Goal: Information Seeking & Learning: Learn about a topic

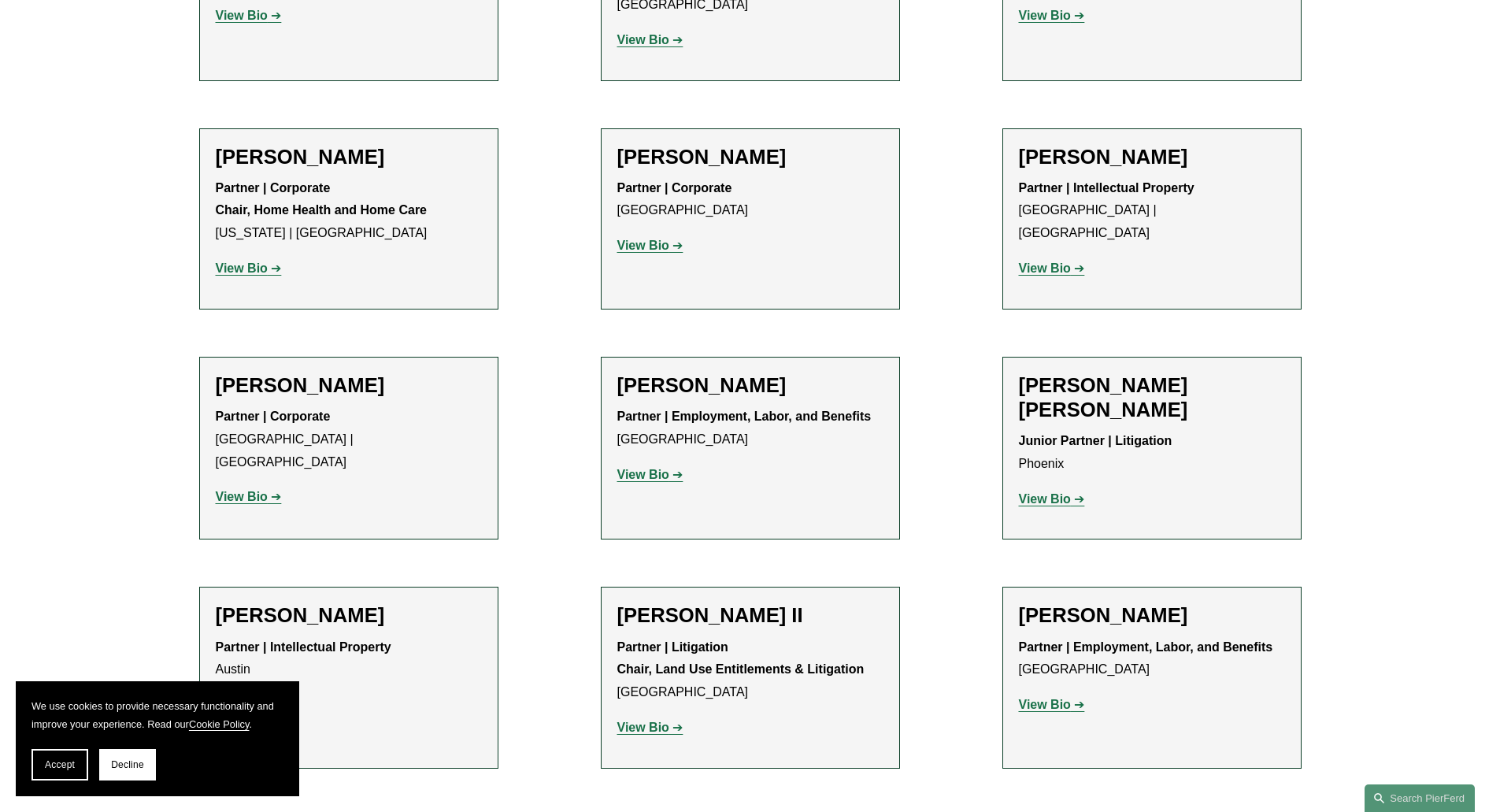
scroll to position [1181, 0]
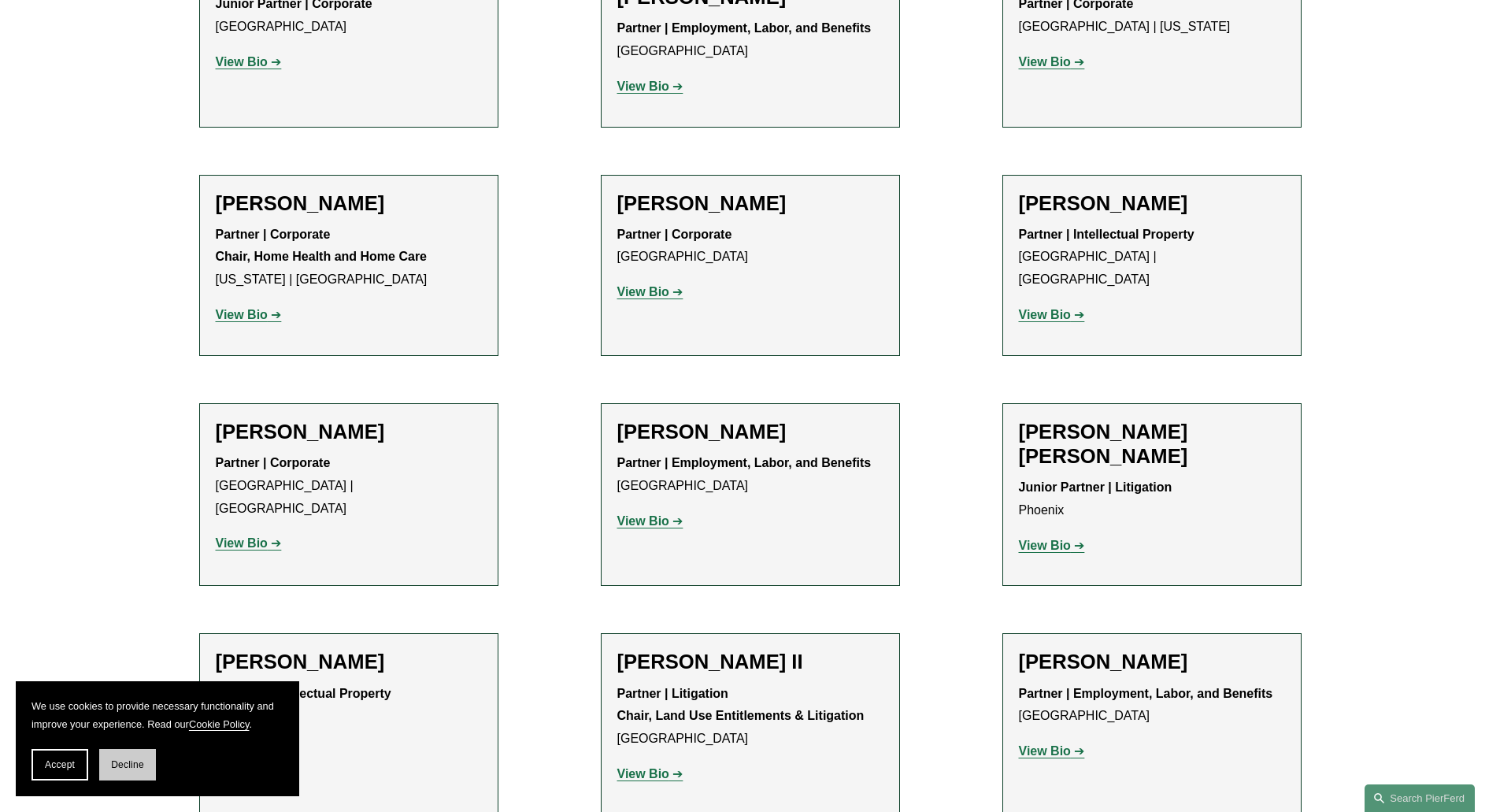
click at [128, 759] on span "Decline" at bounding box center [127, 764] width 33 height 11
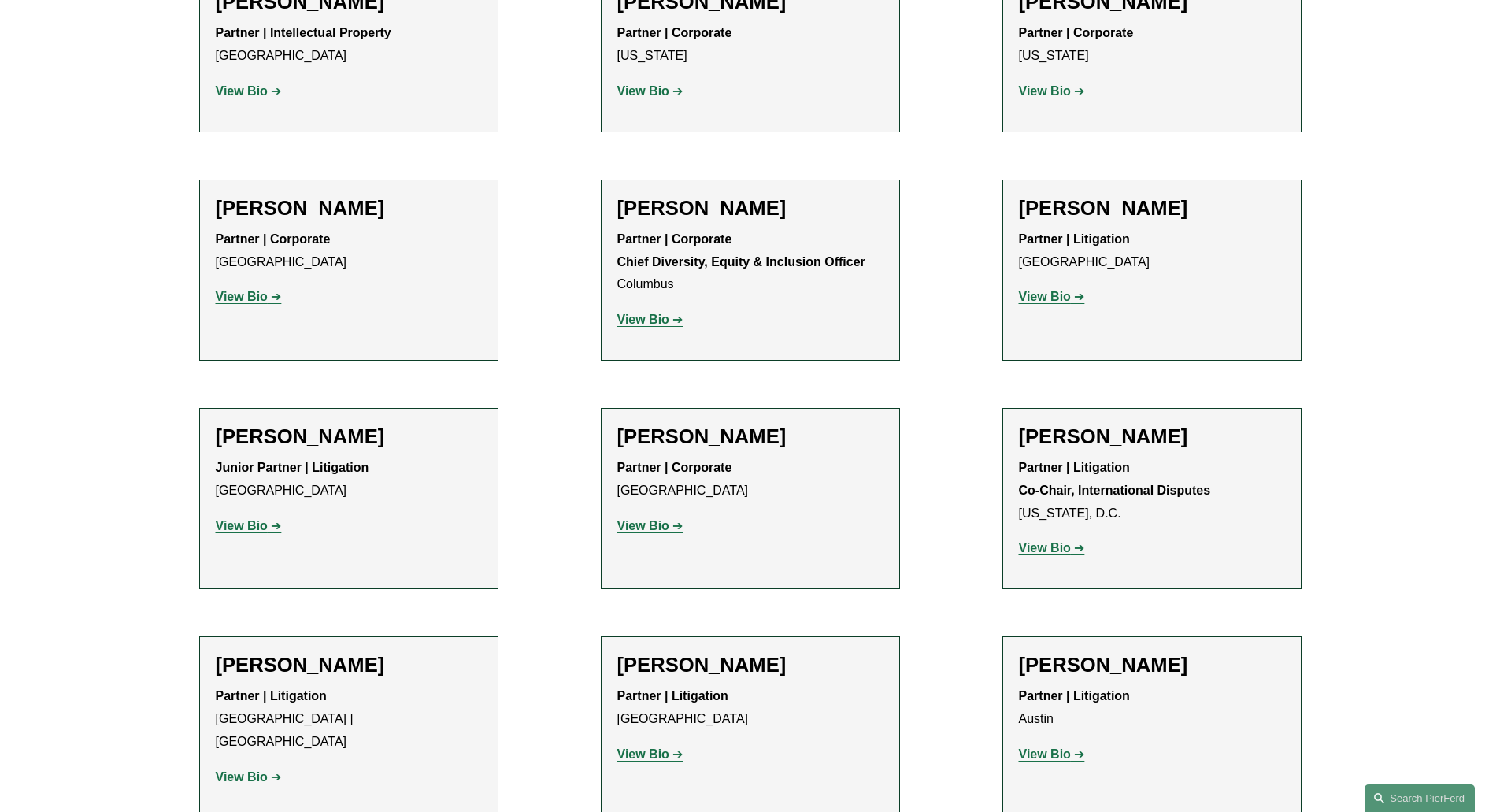
scroll to position [2361, 0]
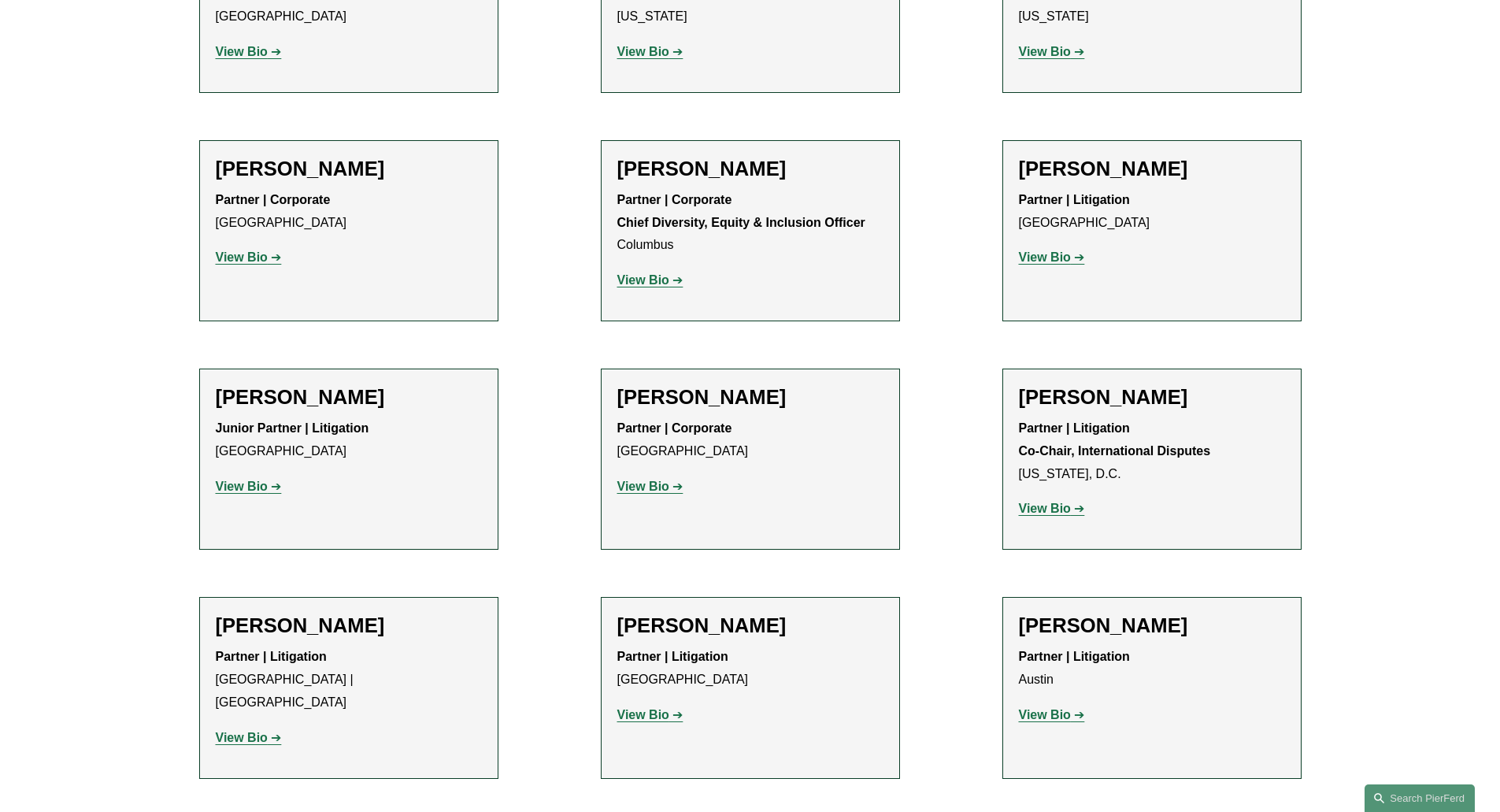
click at [260, 480] on strong "View Bio" at bounding box center [242, 486] width 52 height 13
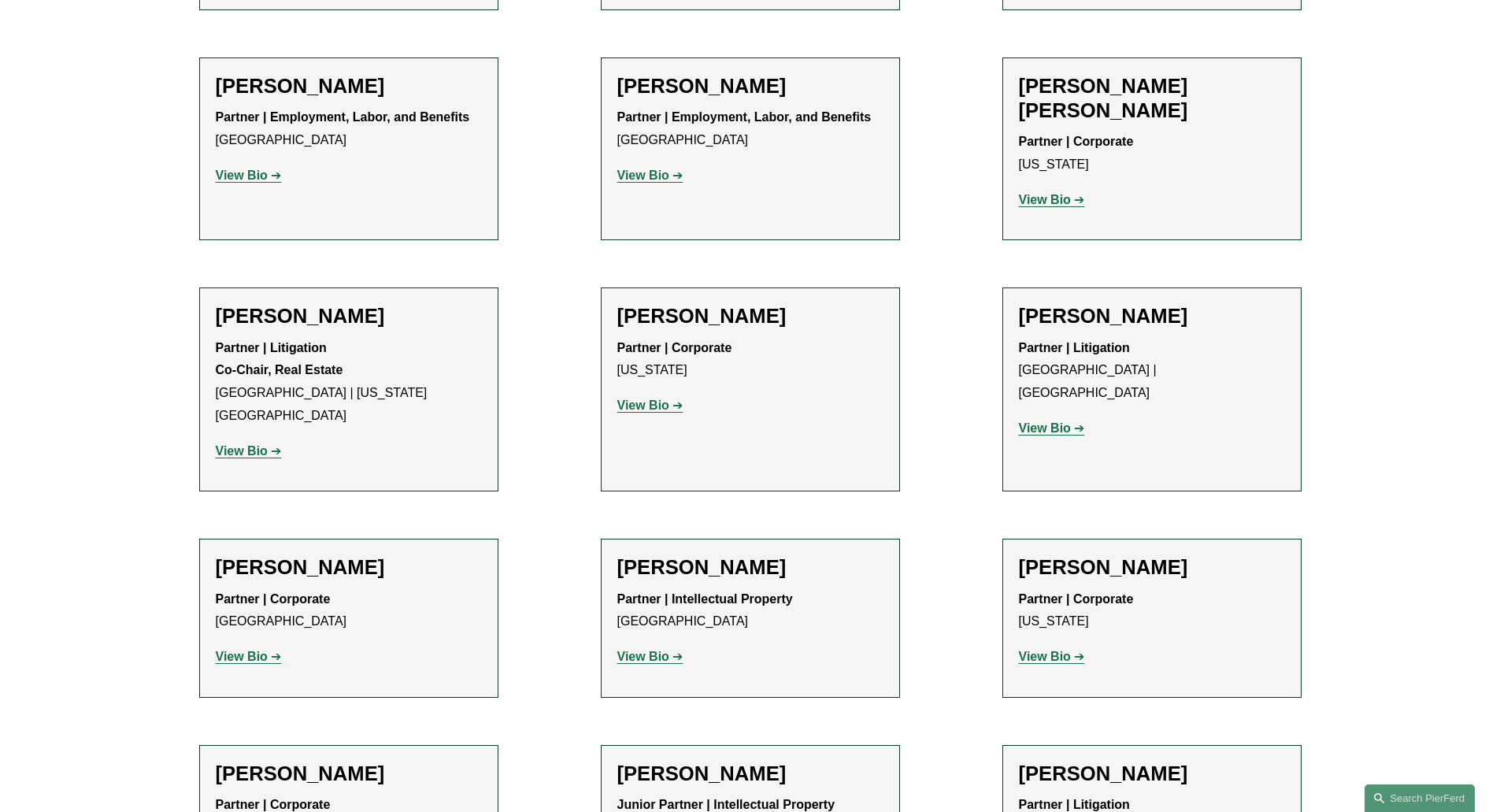
scroll to position [9211, 0]
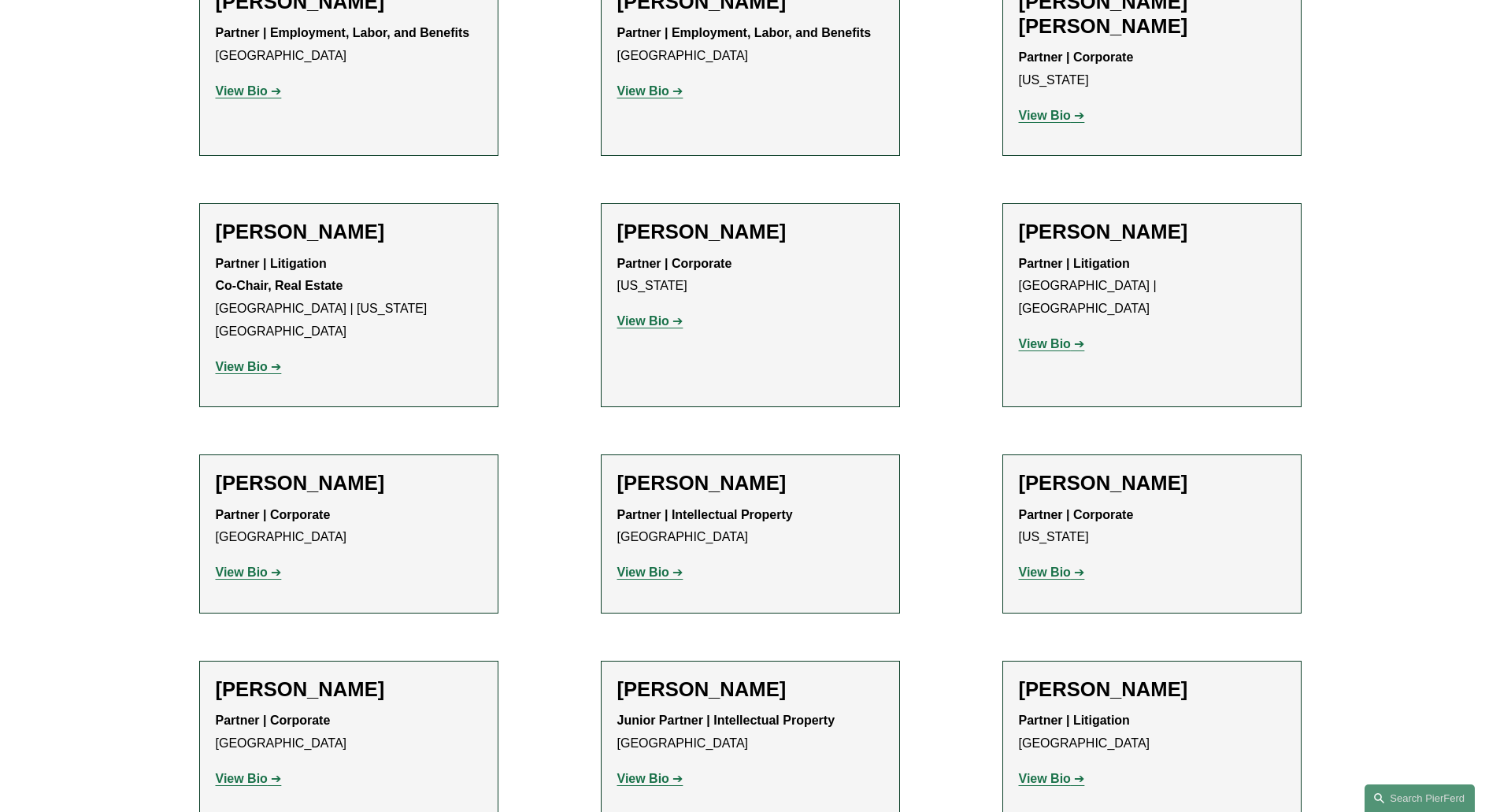
click at [646, 771] on strong "View Bio" at bounding box center [643, 777] width 52 height 13
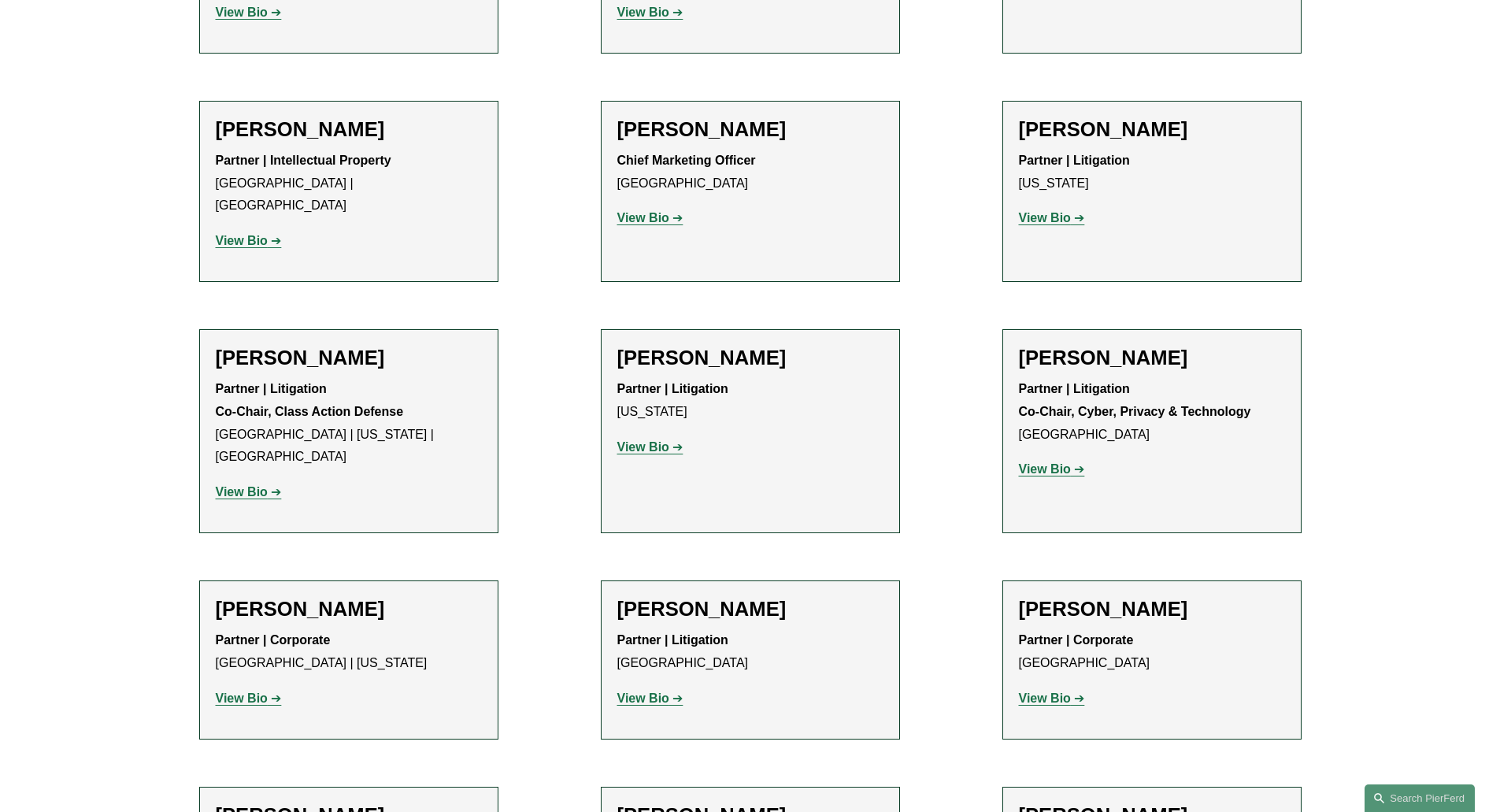
scroll to position [13226, 0]
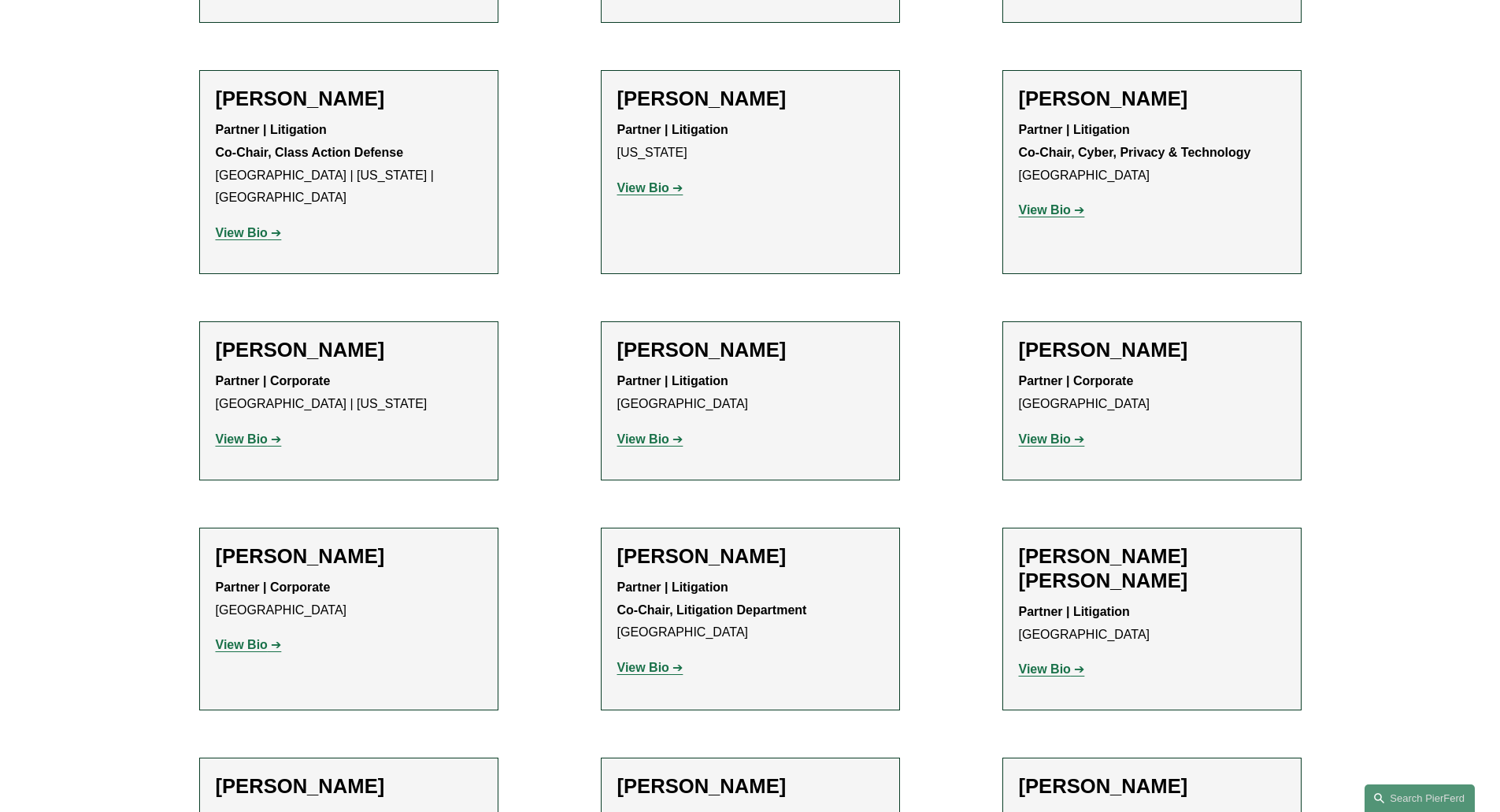
scroll to position [13462, 0]
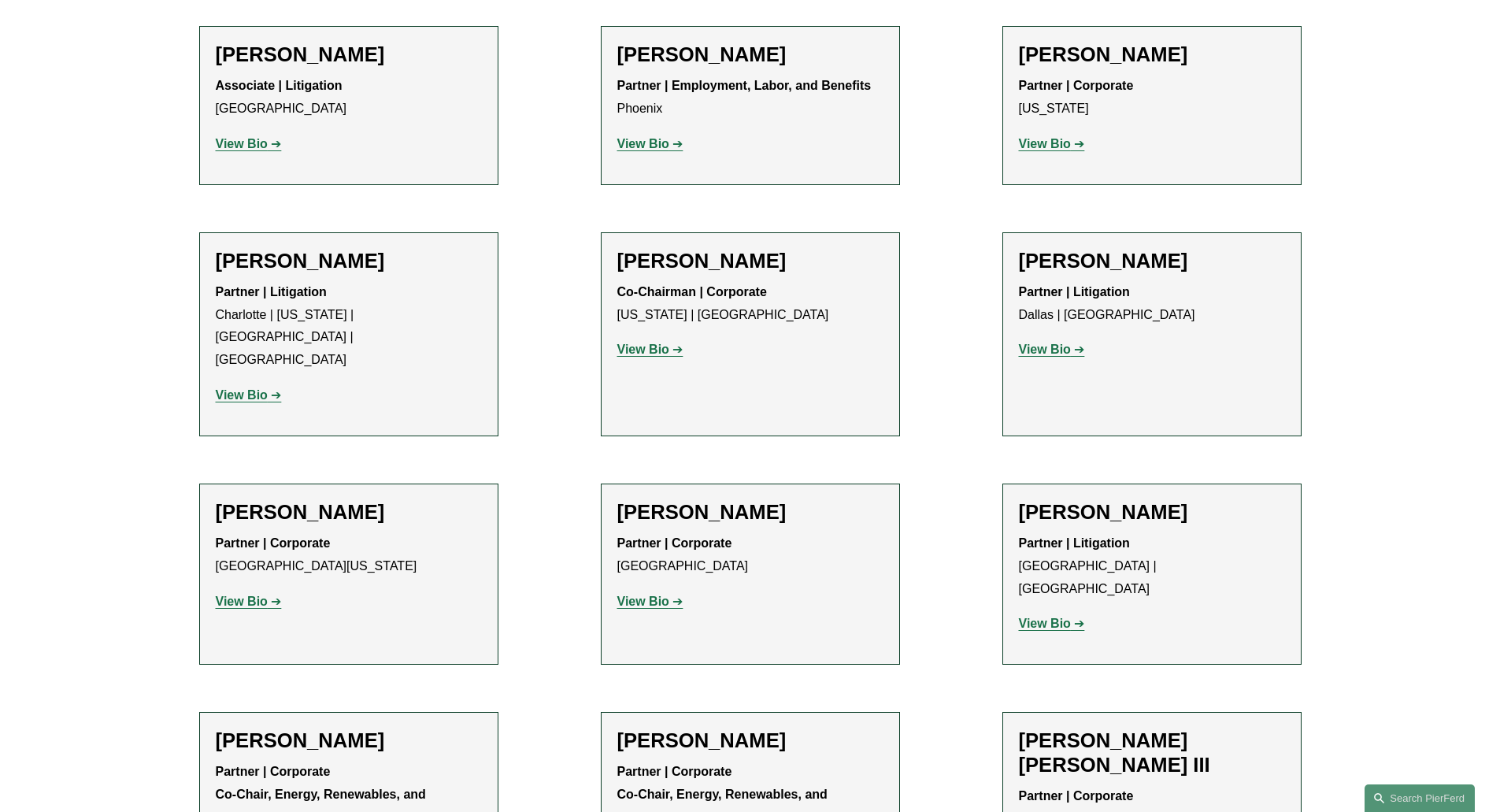
scroll to position [14407, 0]
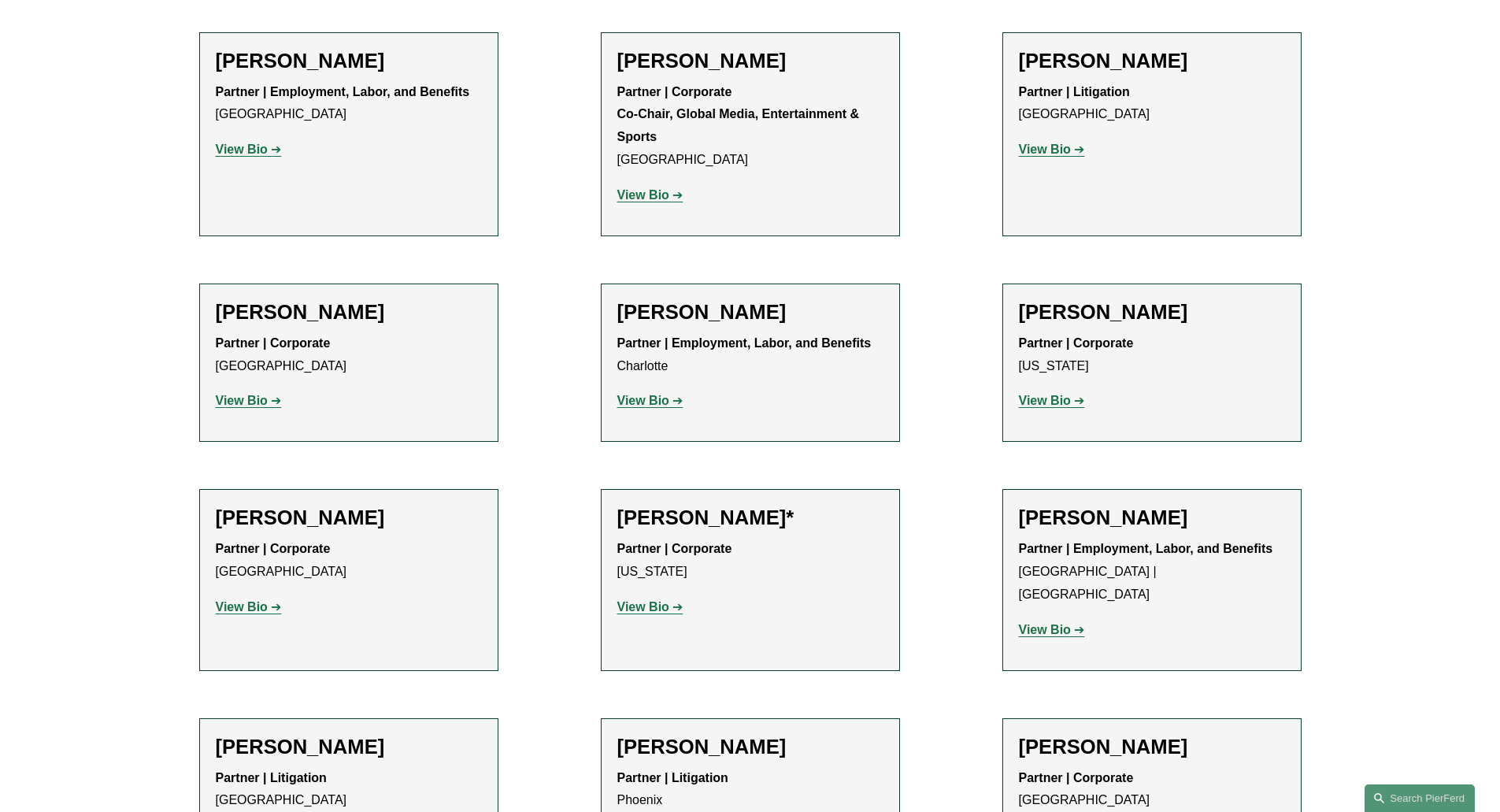
scroll to position [17478, 0]
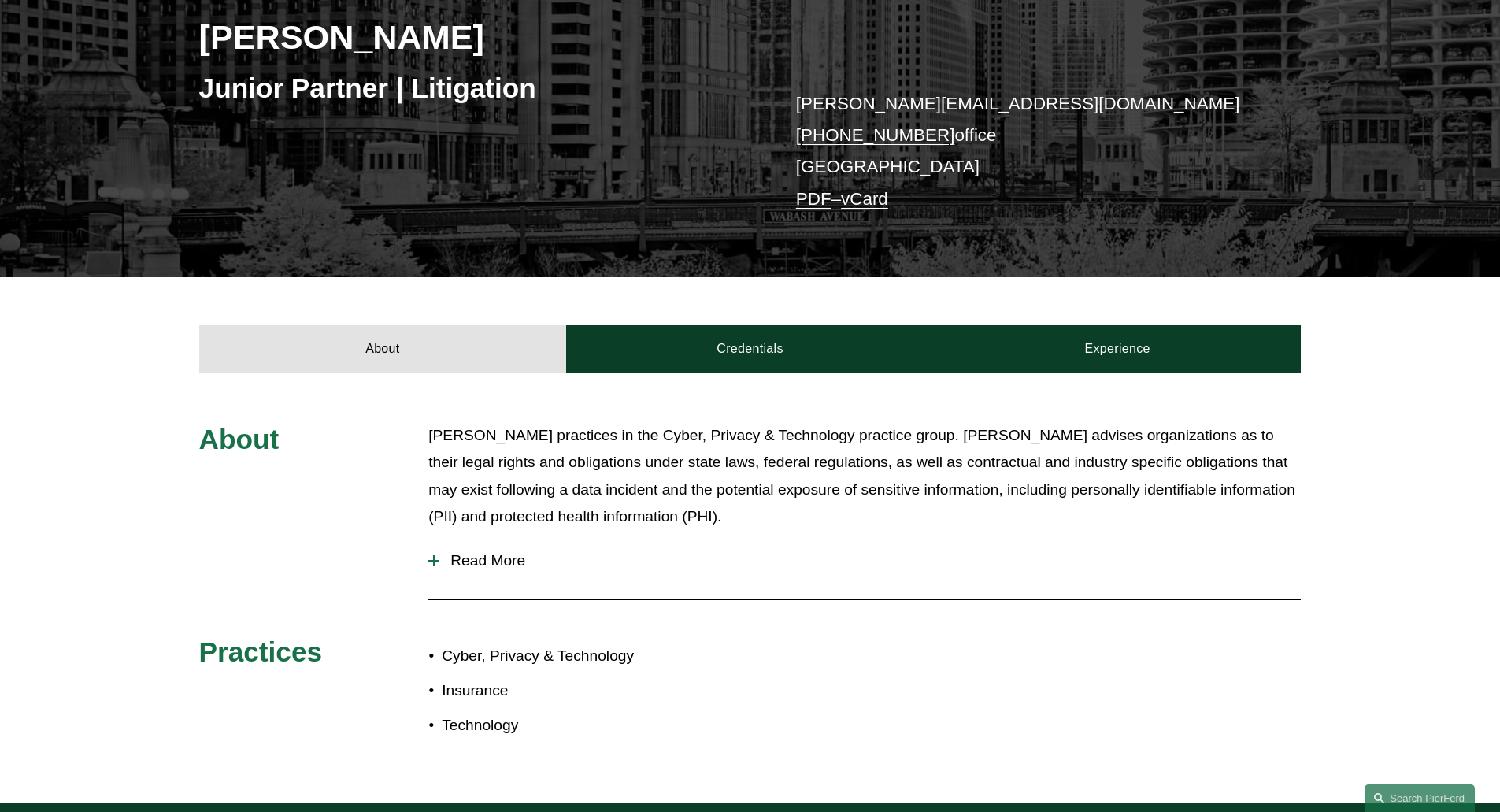
scroll to position [236, 0]
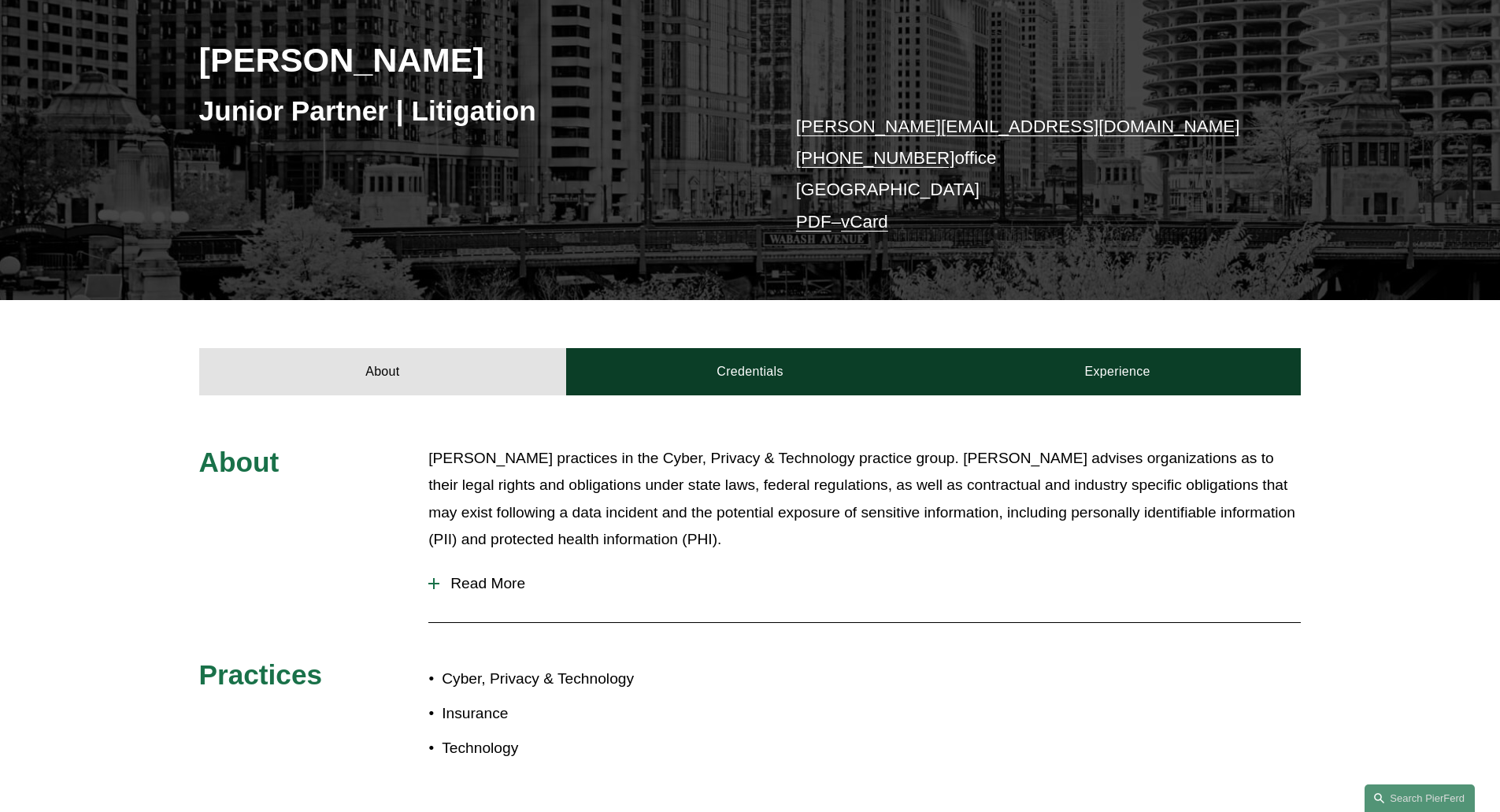
click at [432, 580] on div at bounding box center [434, 583] width 11 height 11
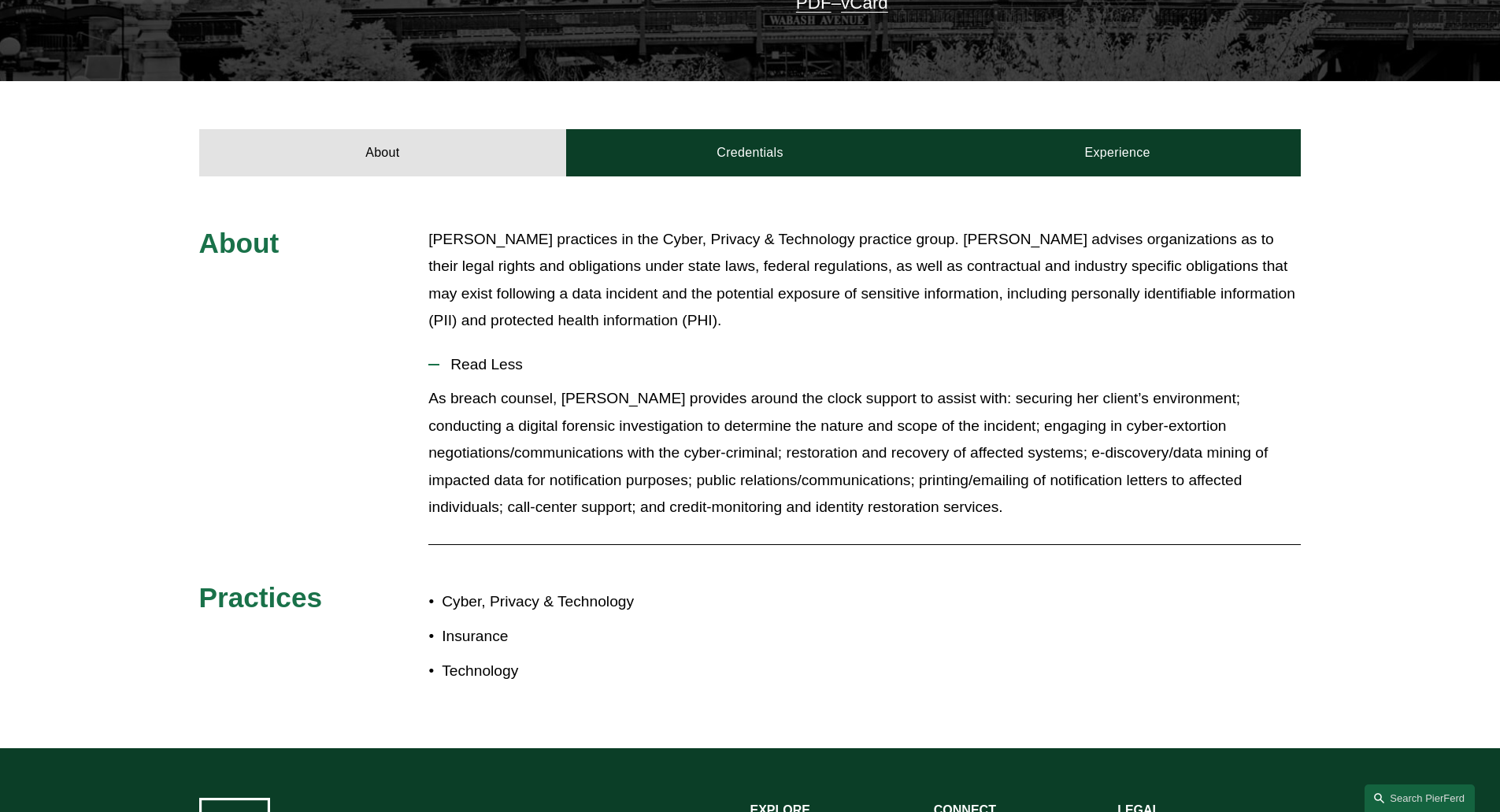
scroll to position [517, 0]
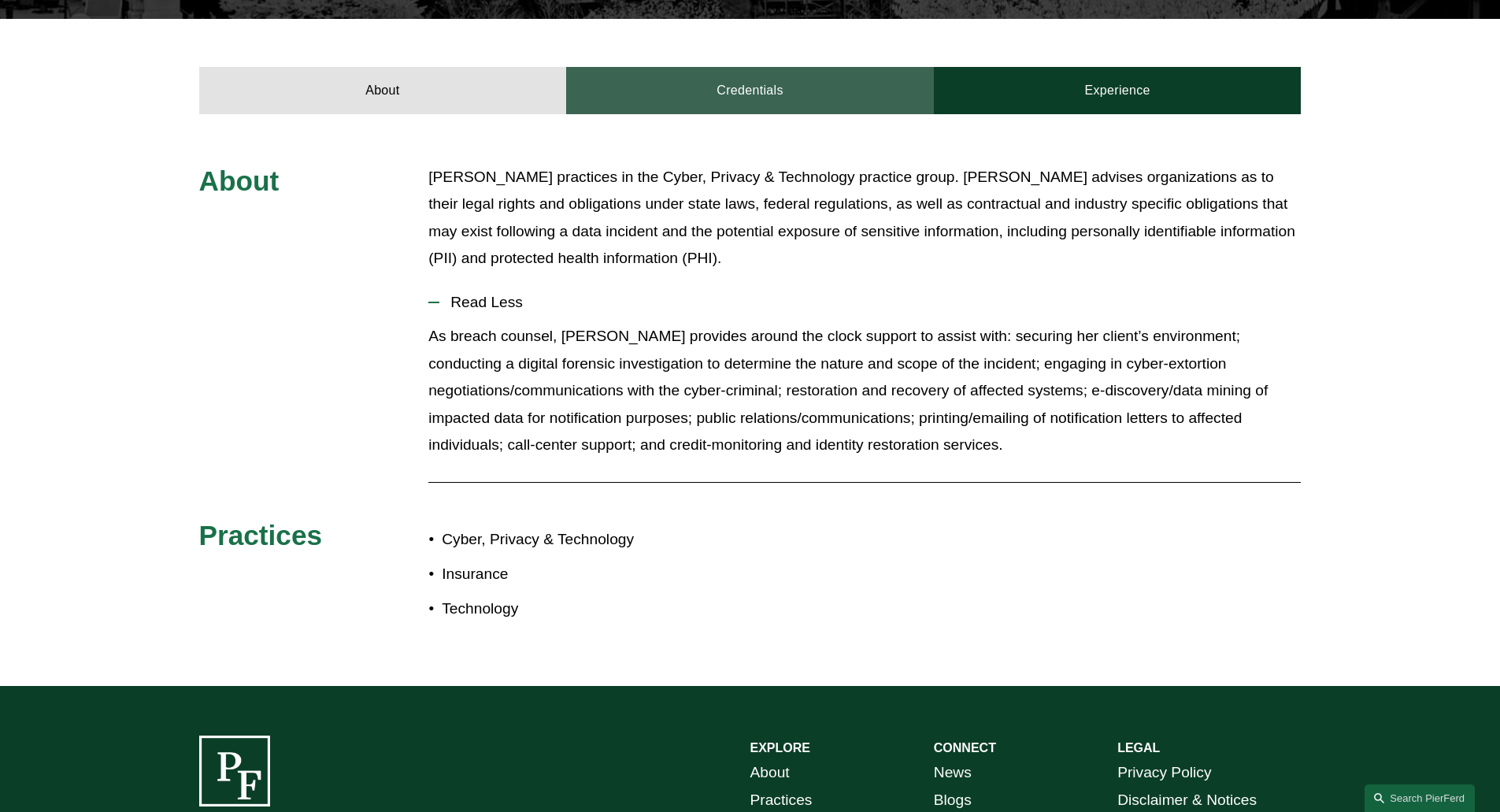
click at [733, 92] on link "Credentials" at bounding box center [750, 90] width 368 height 47
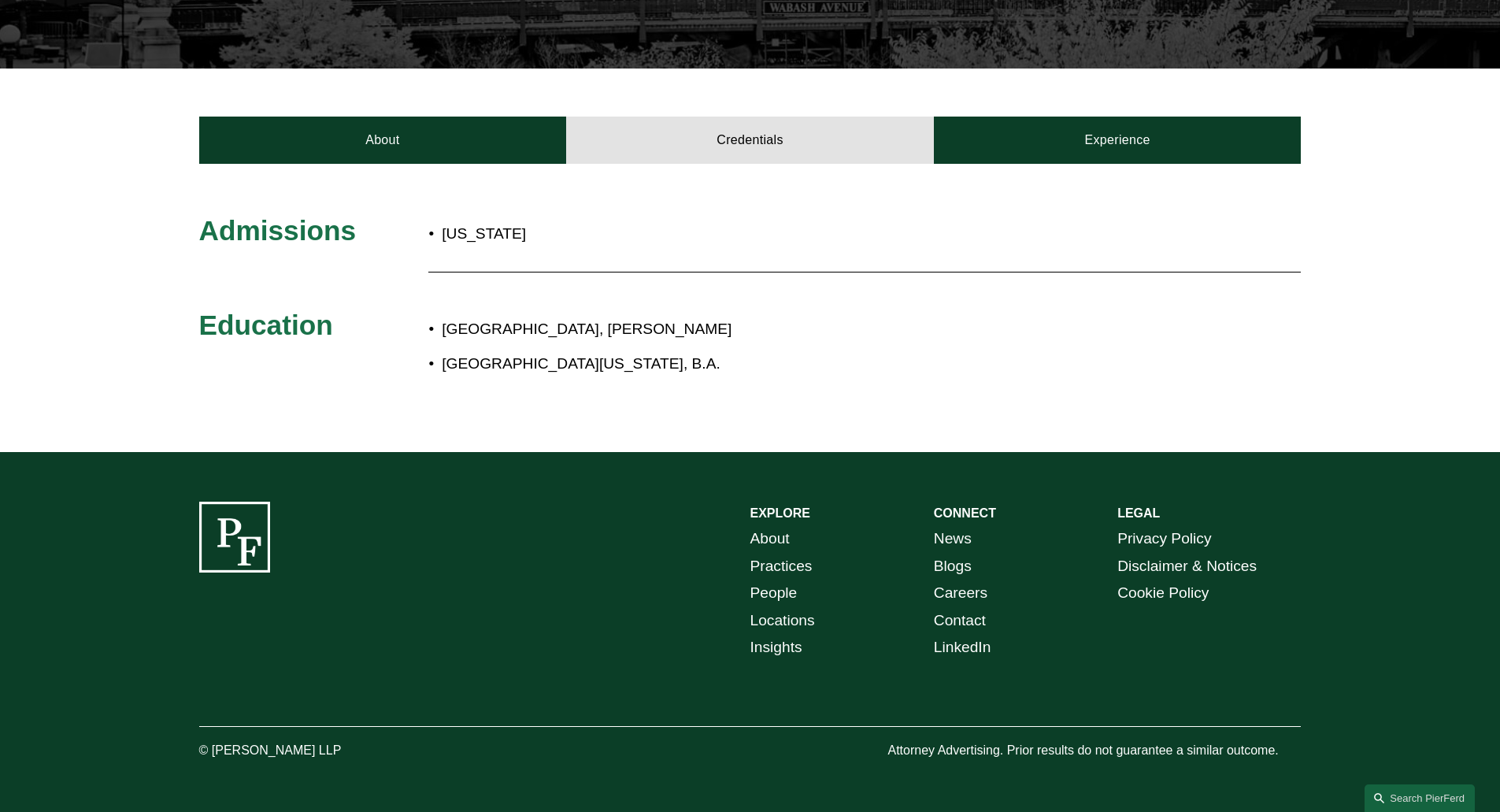
scroll to position [469, 0]
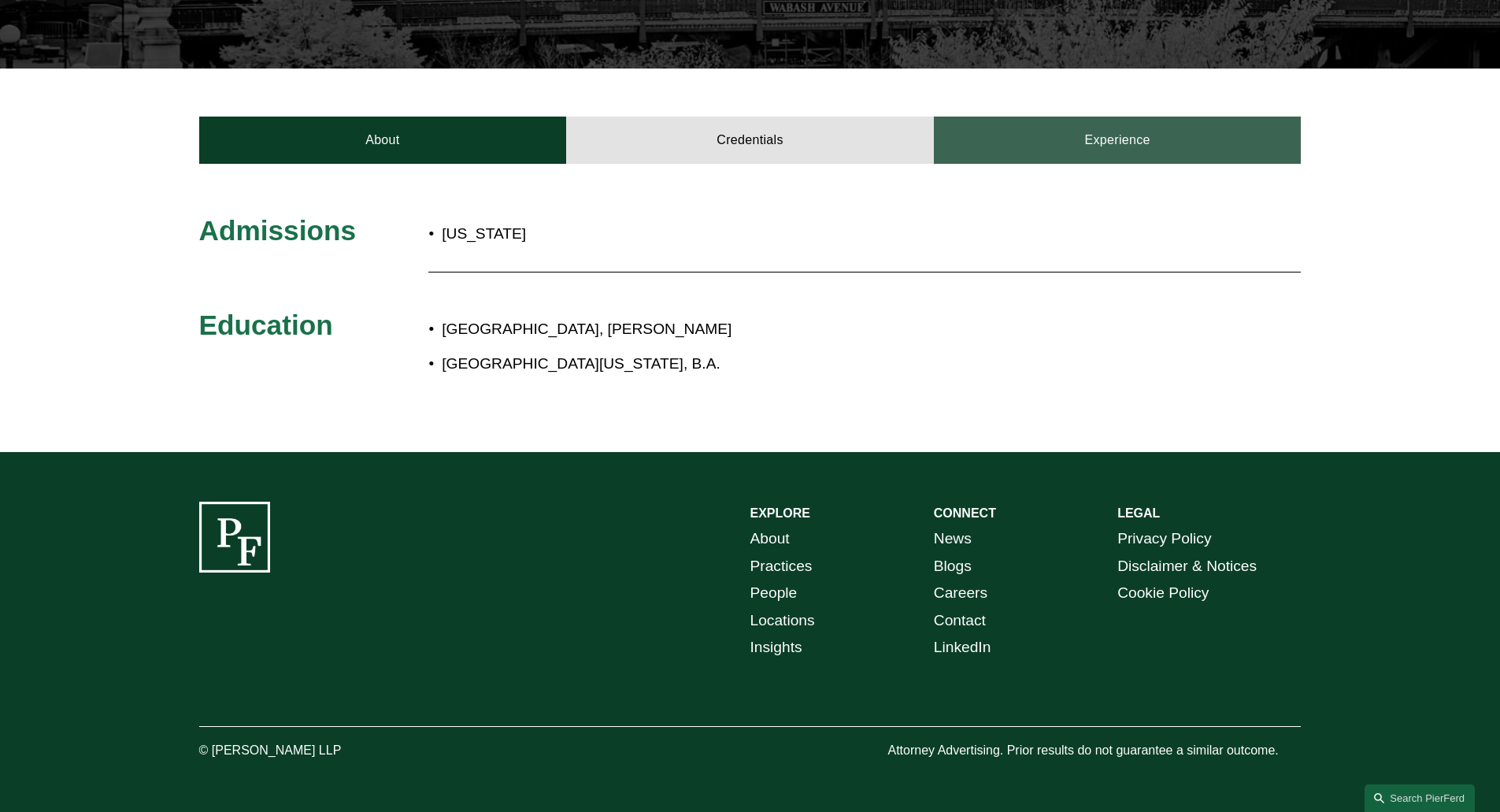
click at [1048, 145] on link "Experience" at bounding box center [1118, 139] width 368 height 47
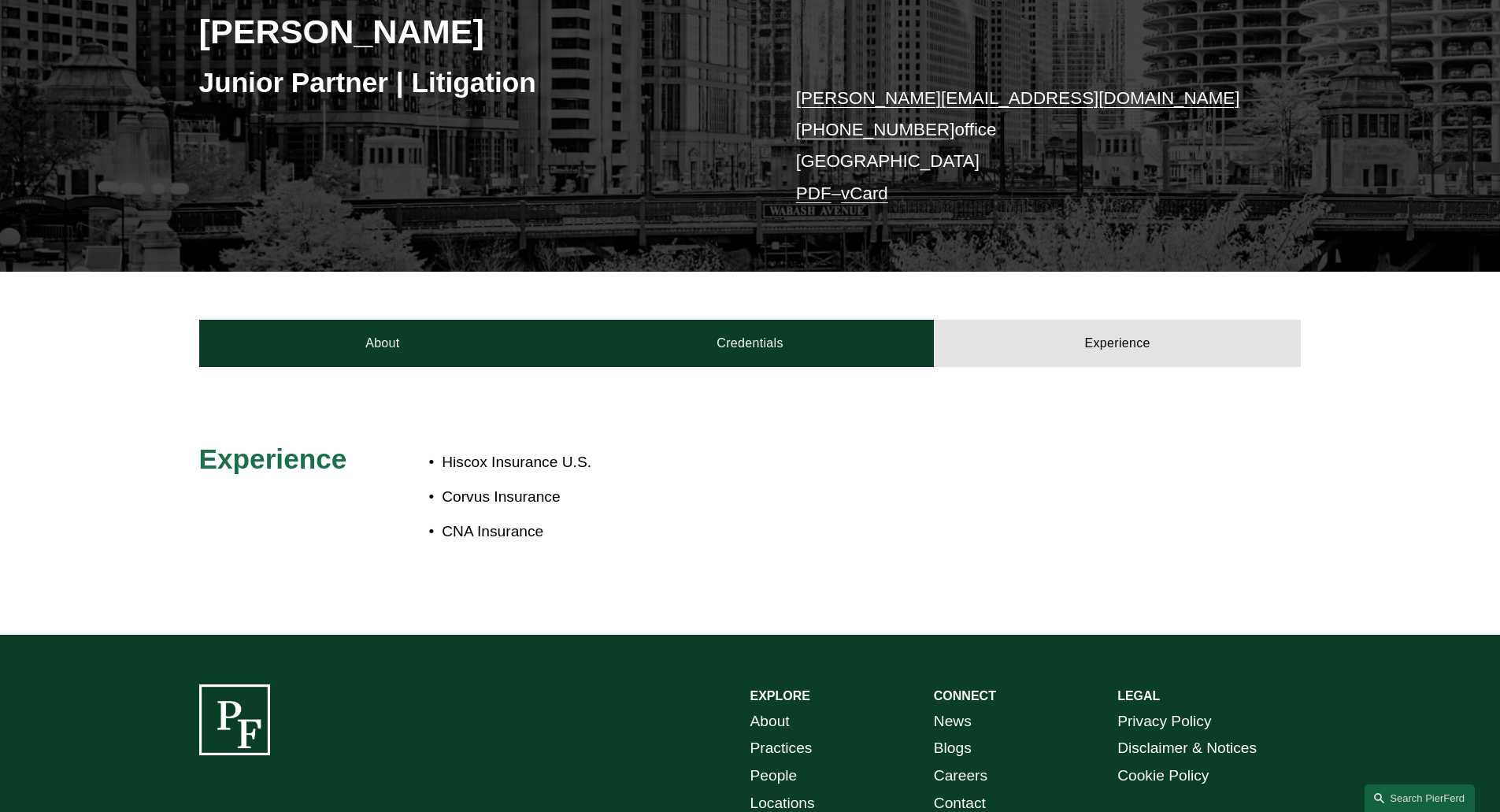
scroll to position [211, 0]
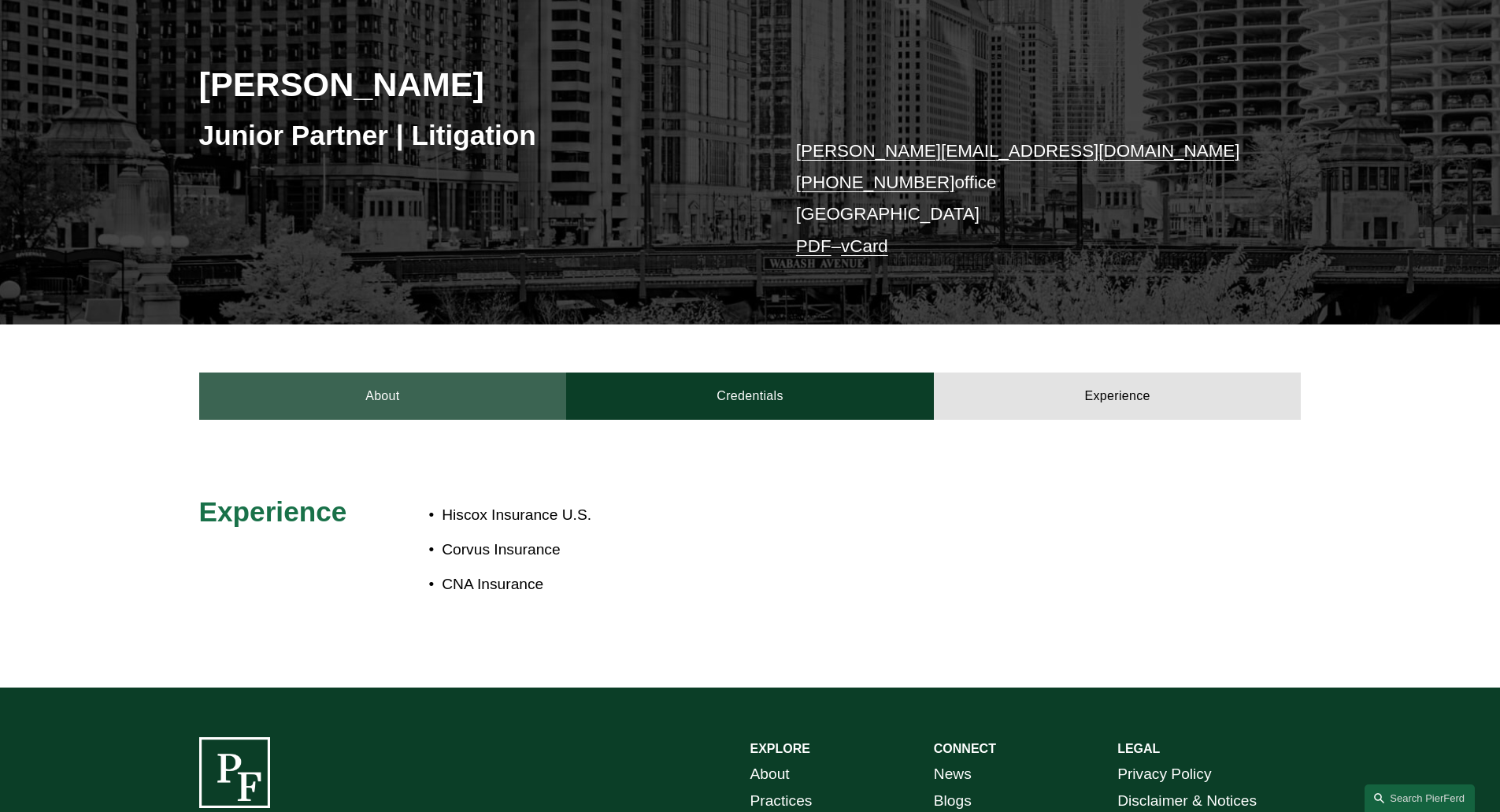
click at [384, 402] on link "About" at bounding box center [383, 395] width 368 height 47
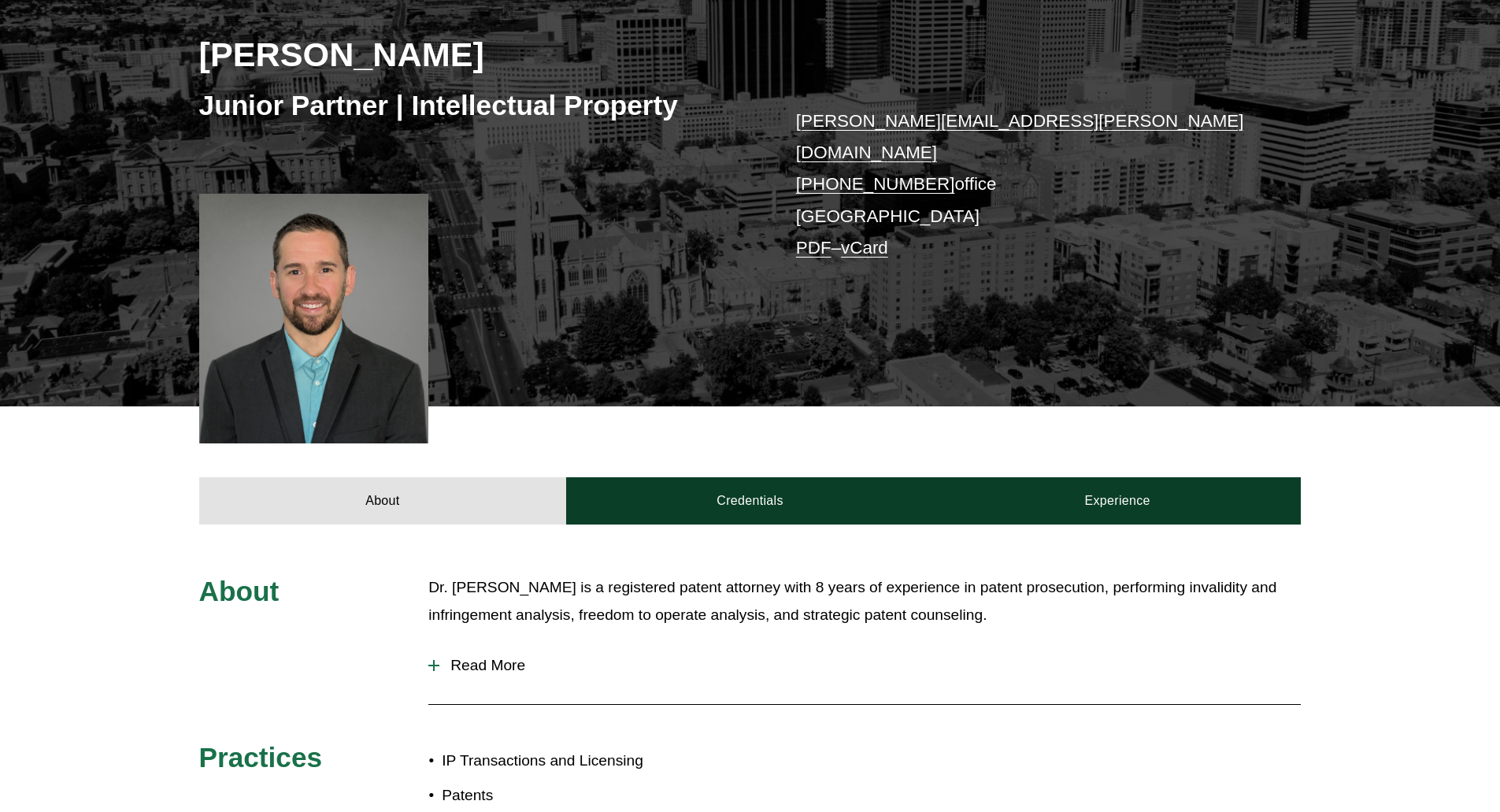
scroll to position [236, 0]
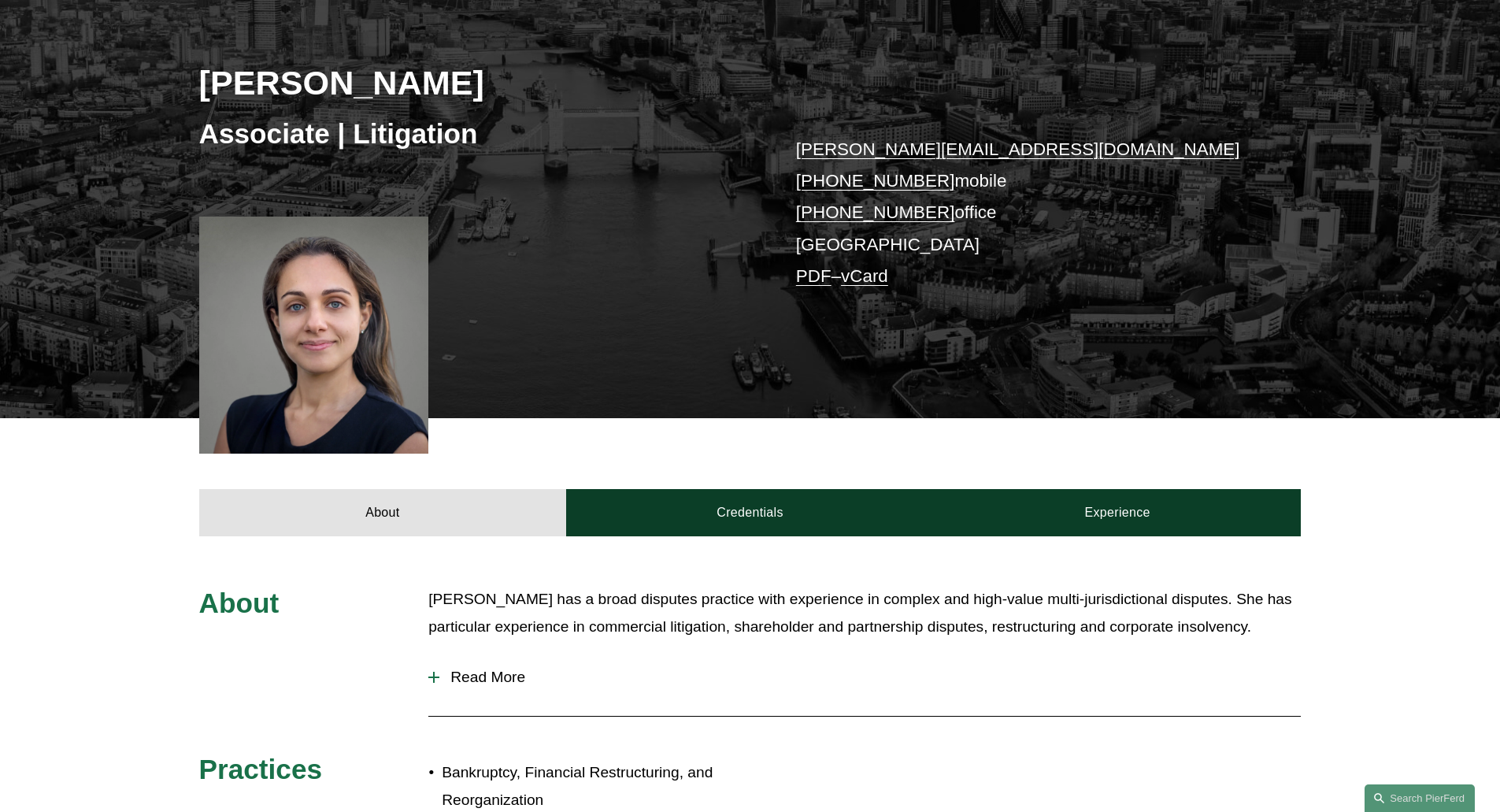
scroll to position [236, 0]
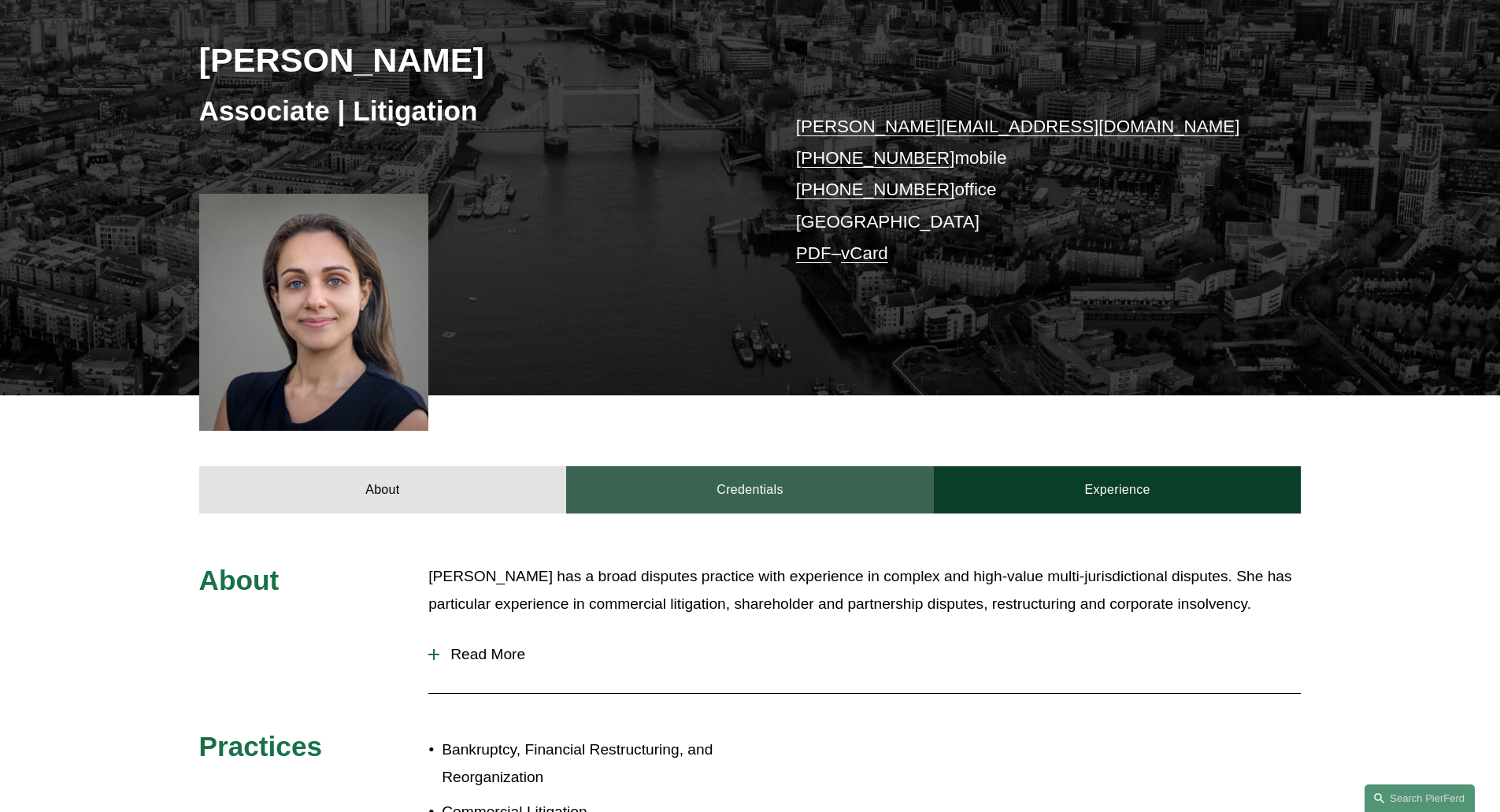
click at [710, 501] on link "Credentials" at bounding box center [750, 490] width 368 height 47
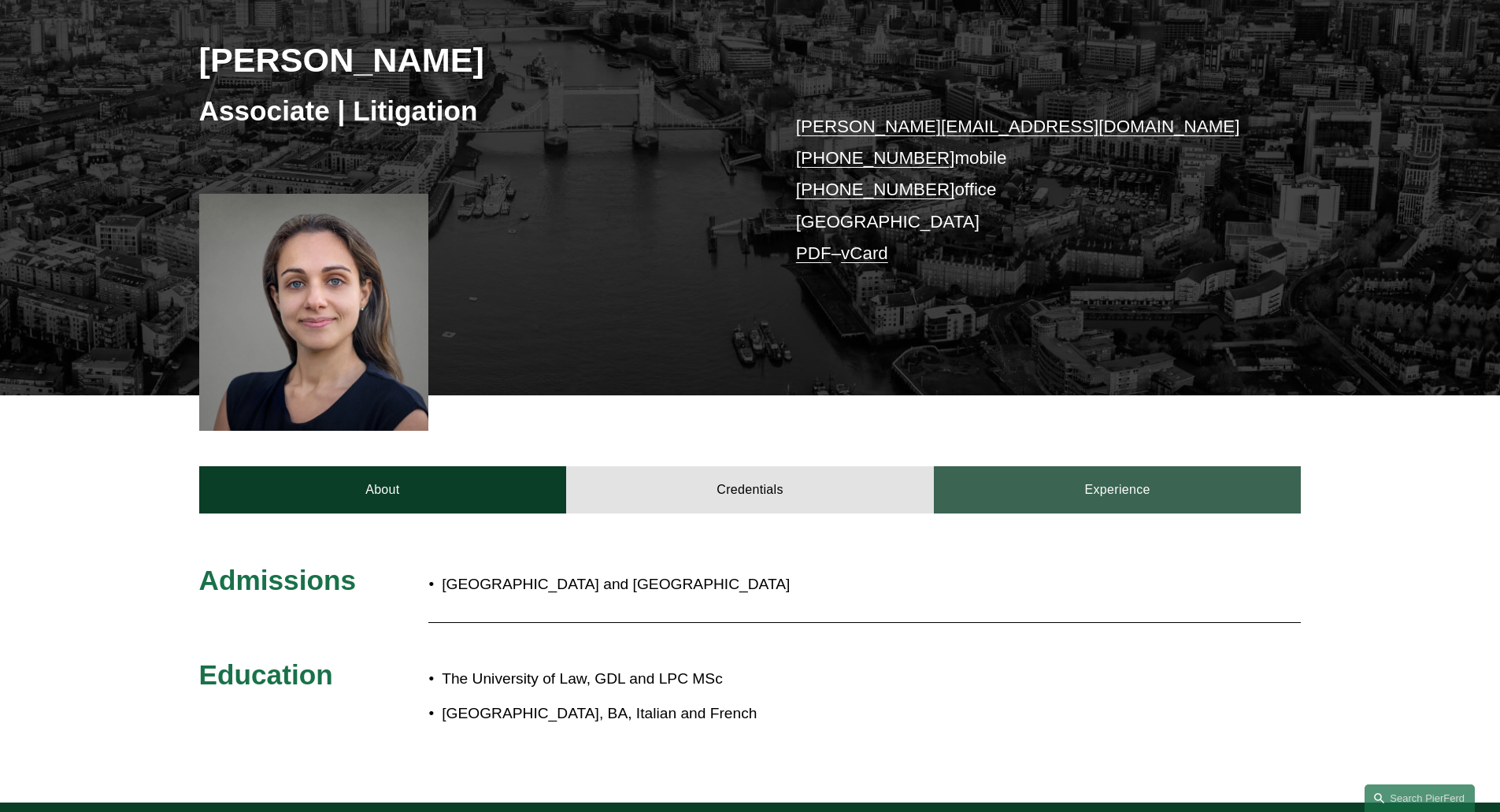
click at [1020, 490] on link "Experience" at bounding box center [1118, 490] width 368 height 47
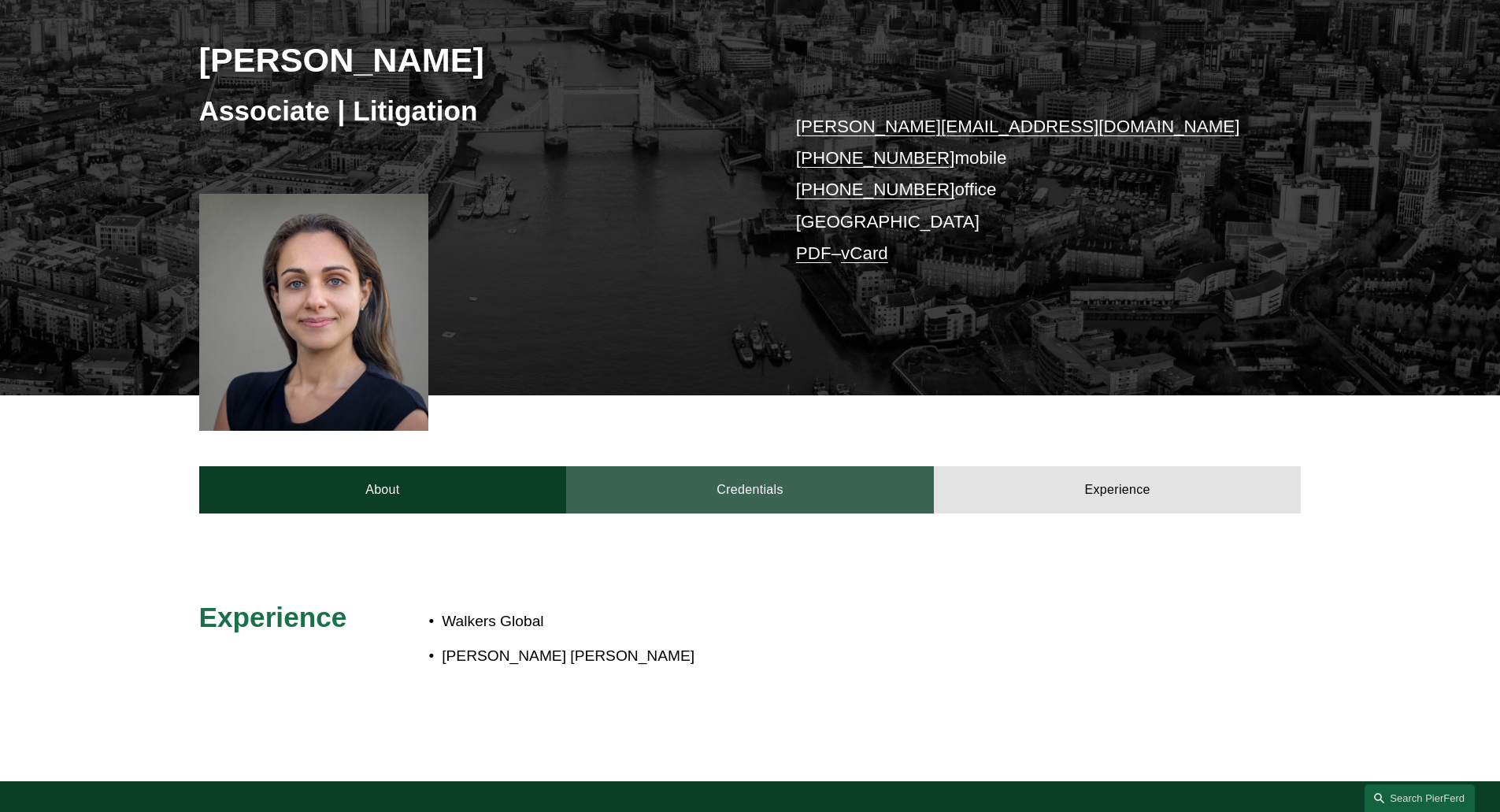
click at [643, 497] on link "Credentials" at bounding box center [750, 490] width 368 height 47
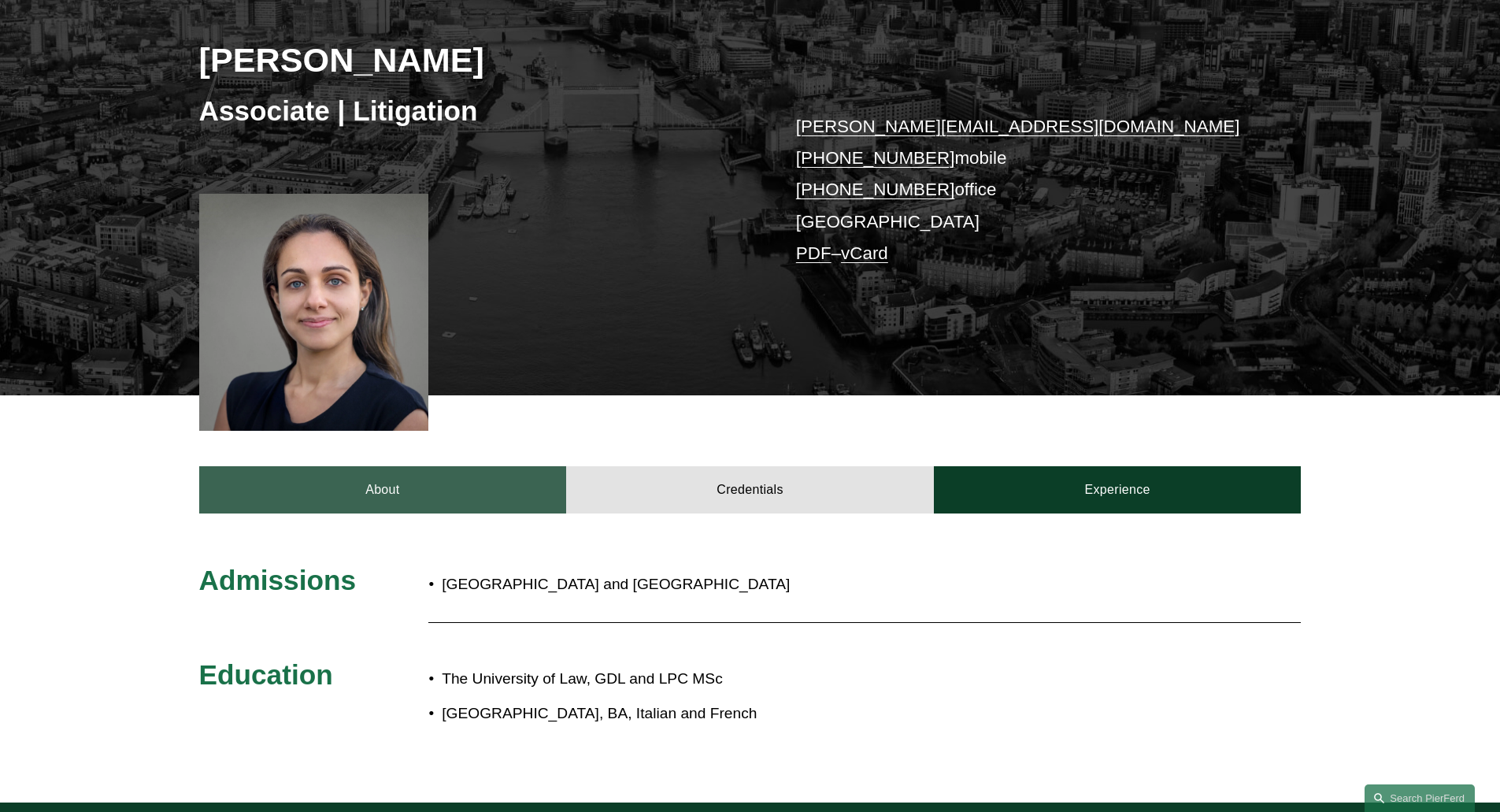
click at [398, 487] on link "About" at bounding box center [383, 490] width 368 height 47
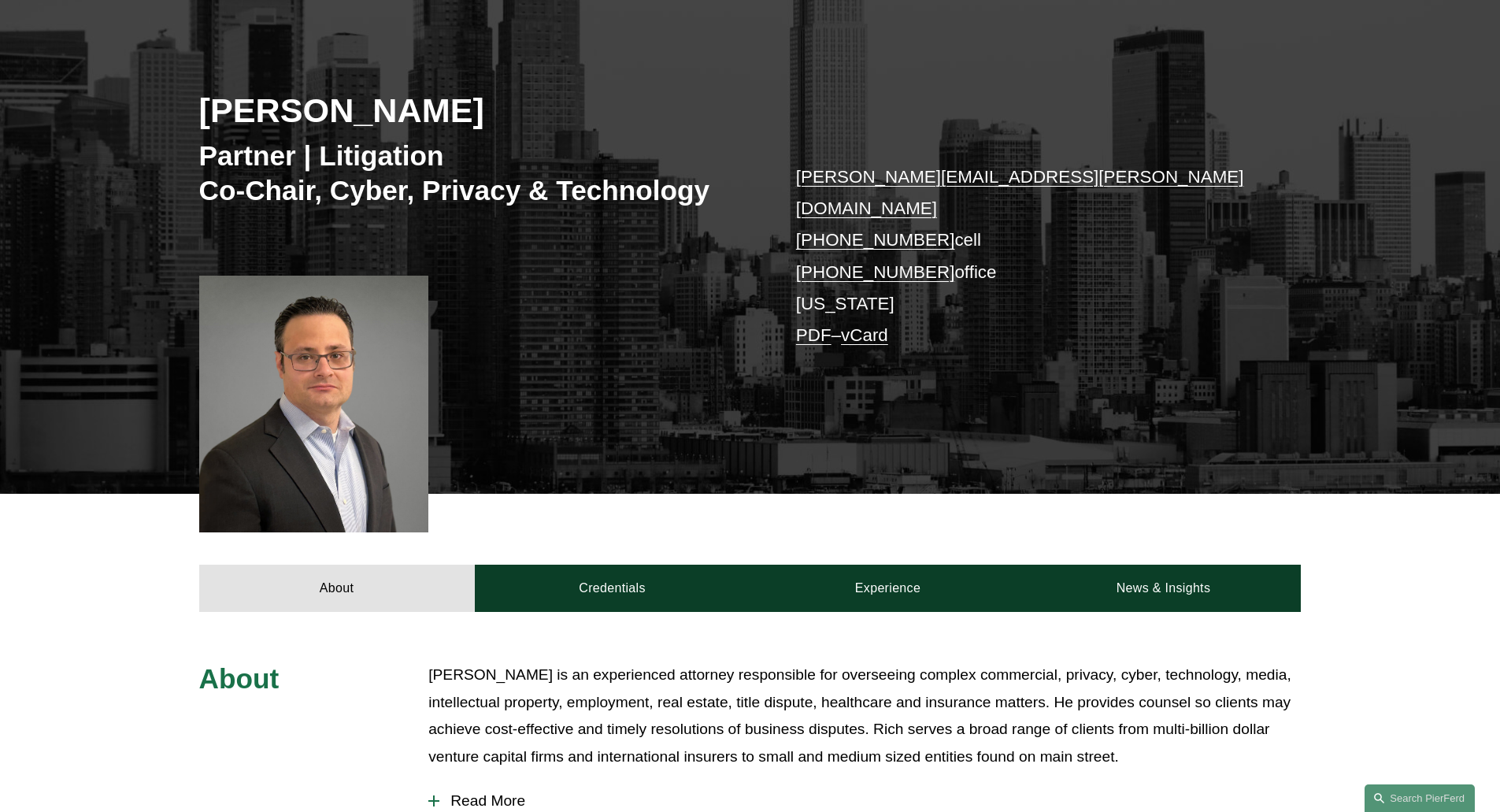
scroll to position [236, 0]
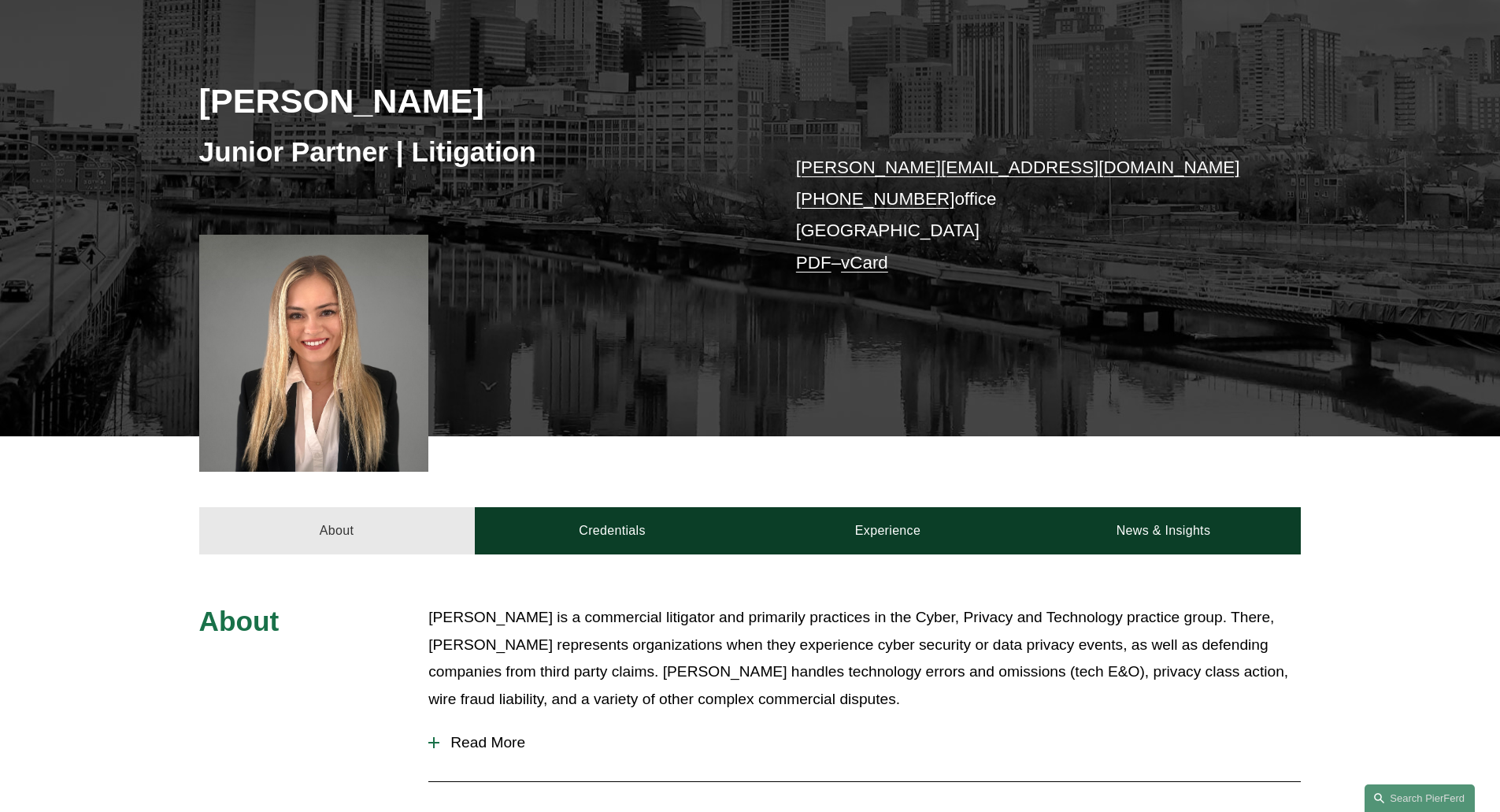
scroll to position [236, 0]
